Goal: Transaction & Acquisition: Book appointment/travel/reservation

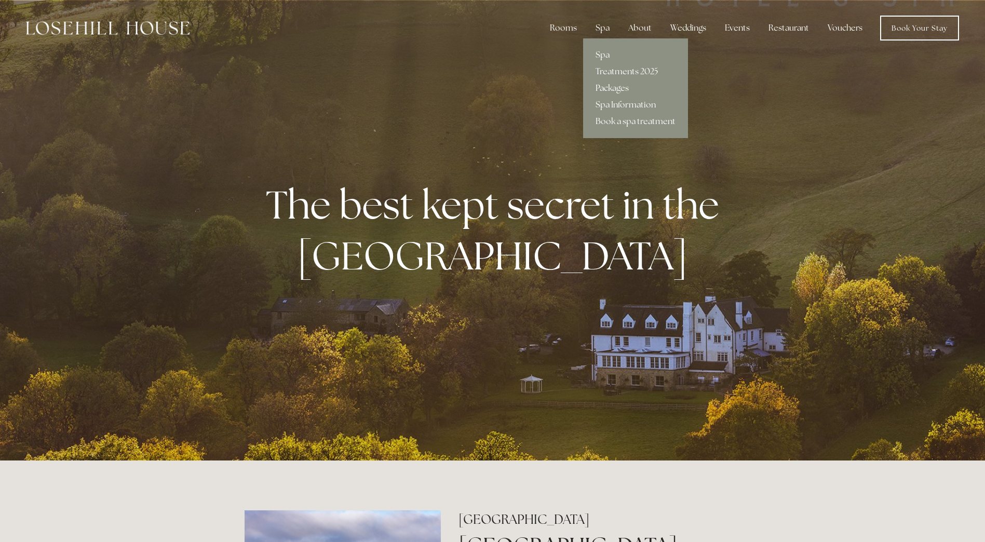
click at [610, 89] on link "Packages" at bounding box center [635, 88] width 105 height 17
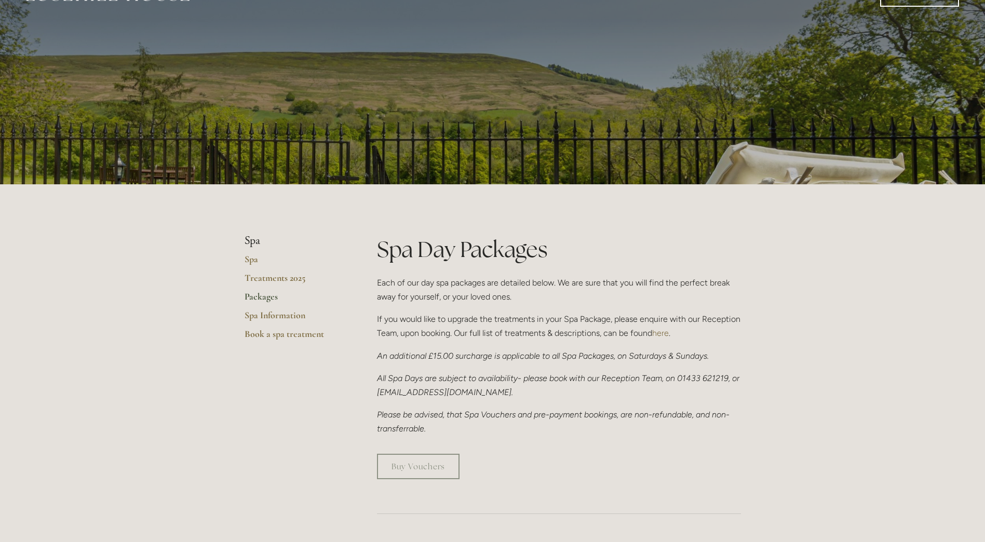
scroll to position [52, 0]
